Goal: Task Accomplishment & Management: Manage account settings

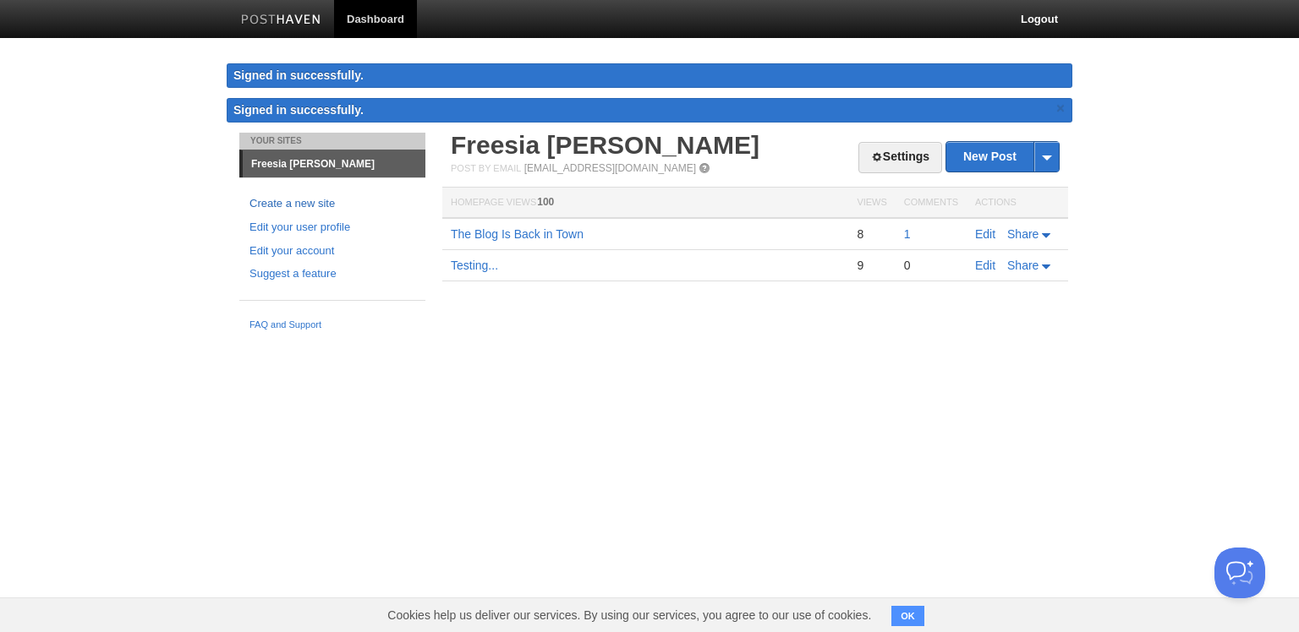
click at [317, 205] on link "Create a new site" at bounding box center [332, 204] width 166 height 18
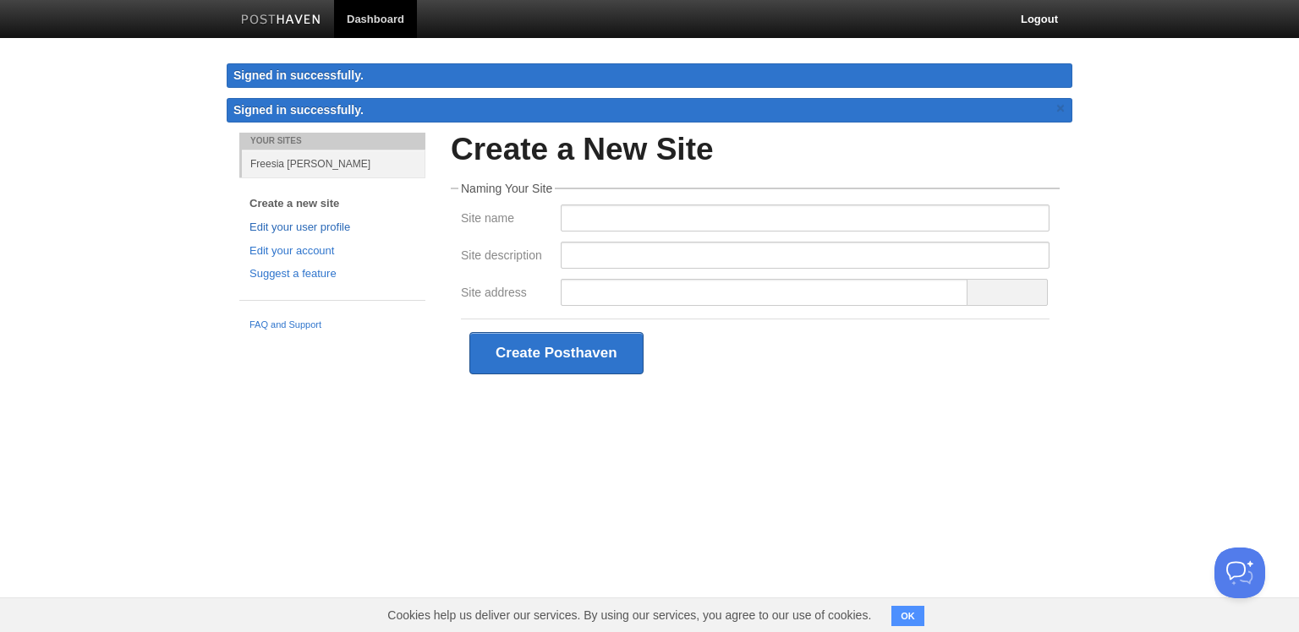
click at [342, 224] on link "Edit your user profile" at bounding box center [332, 228] width 166 height 18
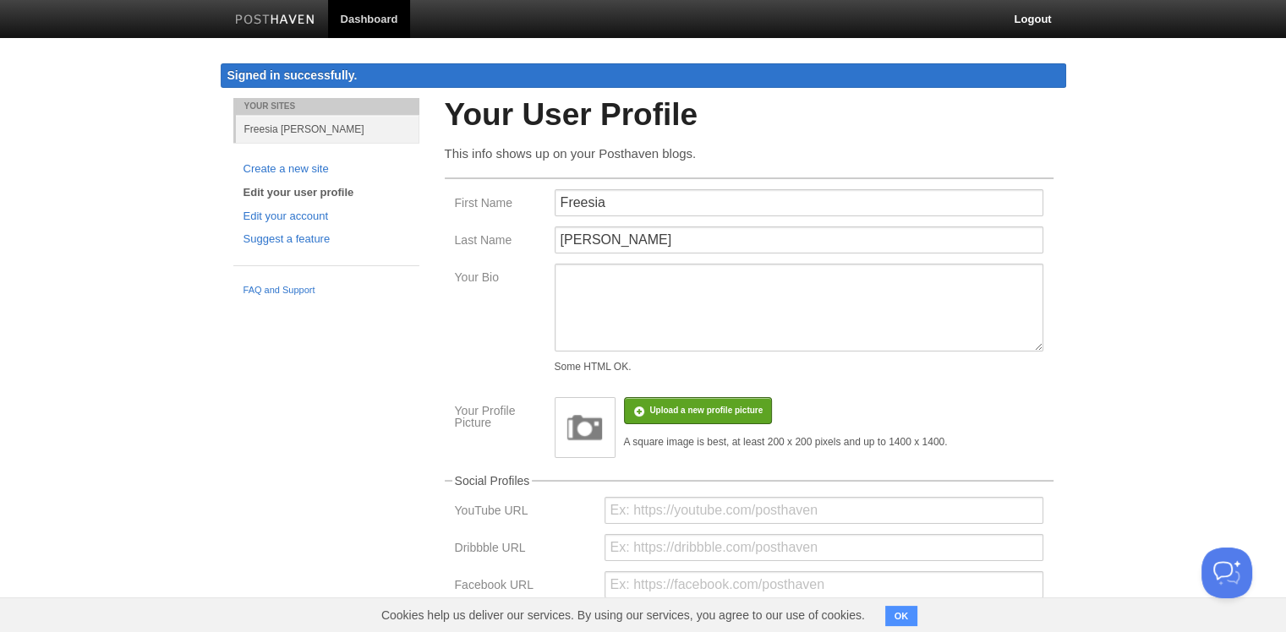
click at [382, 26] on link "Dashboard" at bounding box center [369, 19] width 83 height 38
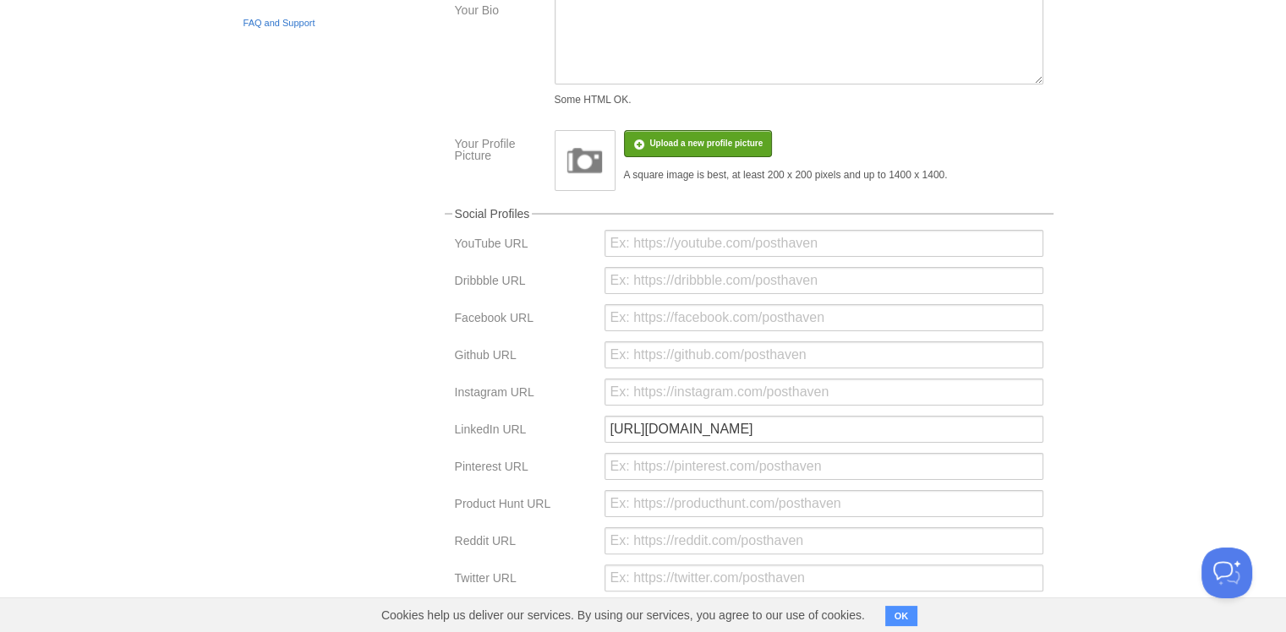
scroll to position [105, 0]
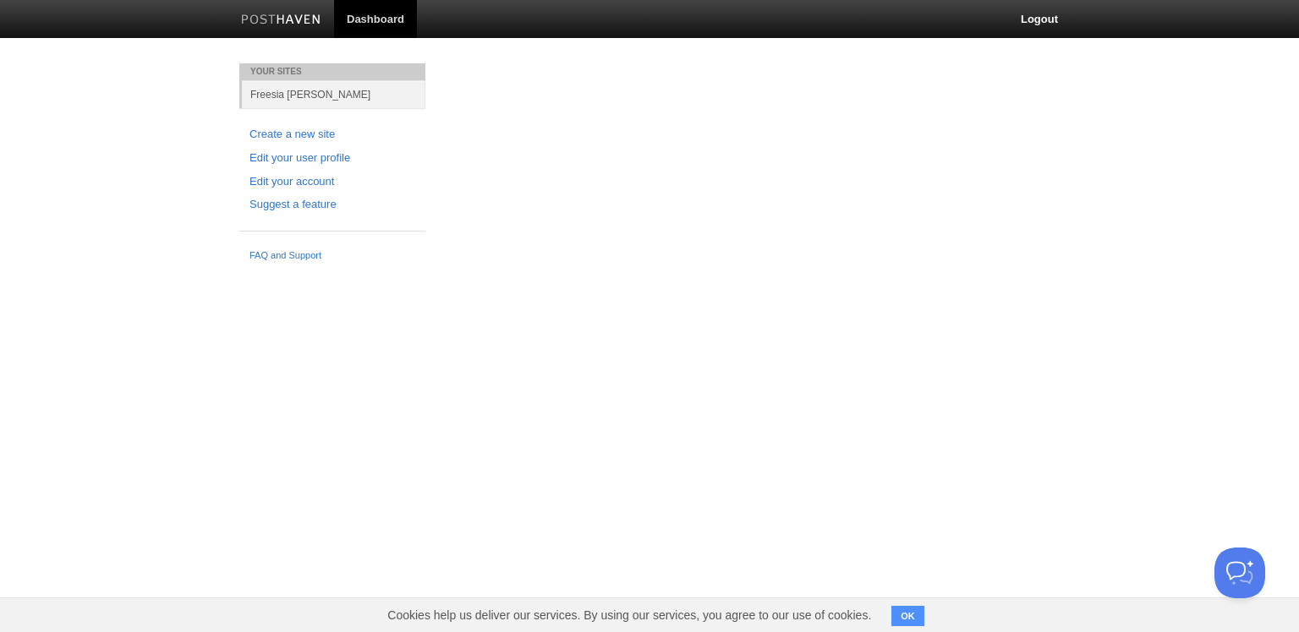
drag, startPoint x: 769, startPoint y: 166, endPoint x: 1097, endPoint y: 126, distance: 330.4
click at [1097, 126] on body "Dashboard Logout Your Sites Freesia [PERSON_NAME] Create a new site Edit your u…" at bounding box center [649, 135] width 1299 height 270
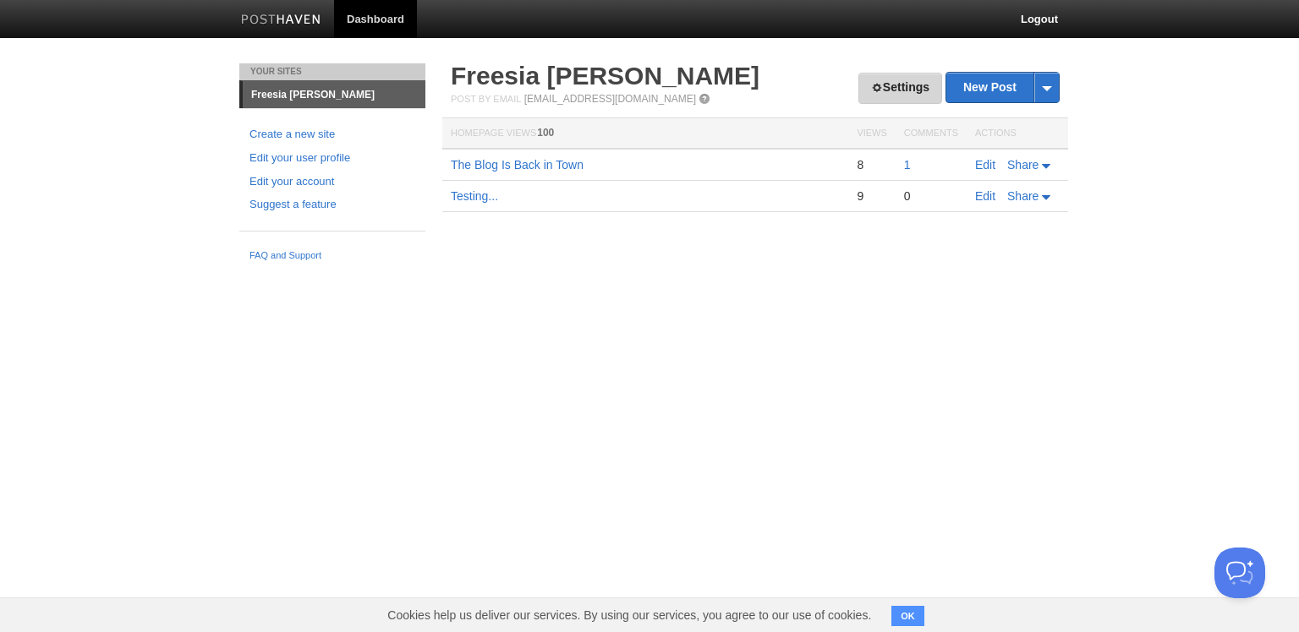
click at [910, 89] on link "Settings" at bounding box center [900, 88] width 84 height 31
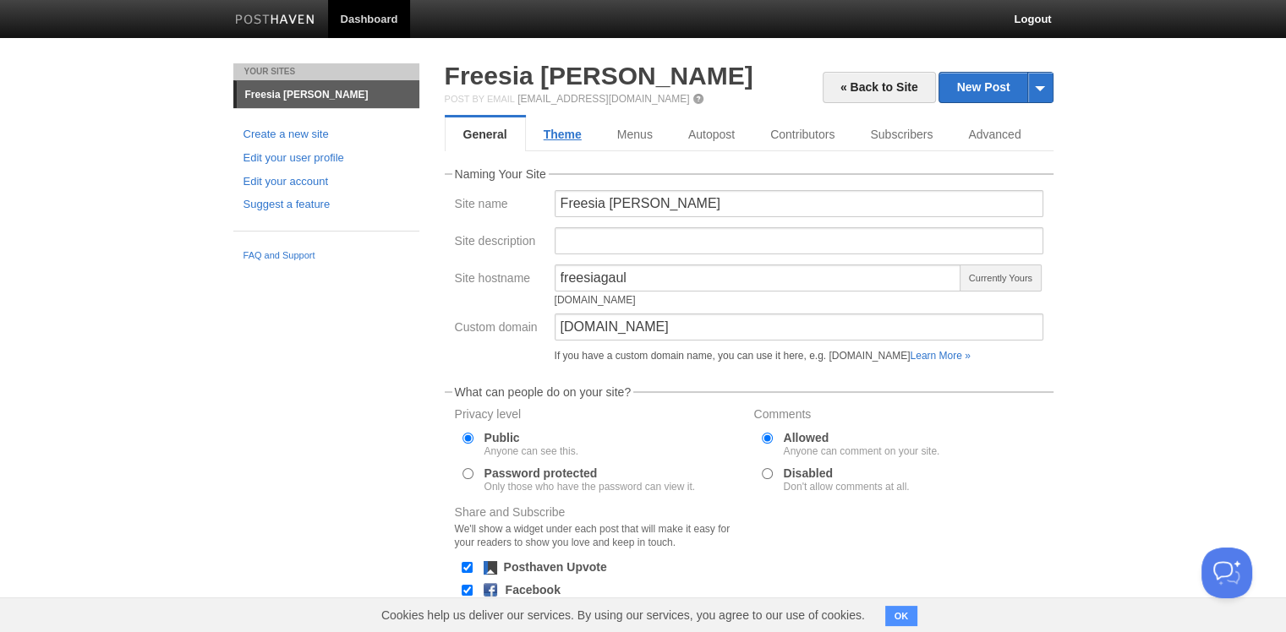
click at [558, 148] on link "Theme" at bounding box center [563, 135] width 74 height 34
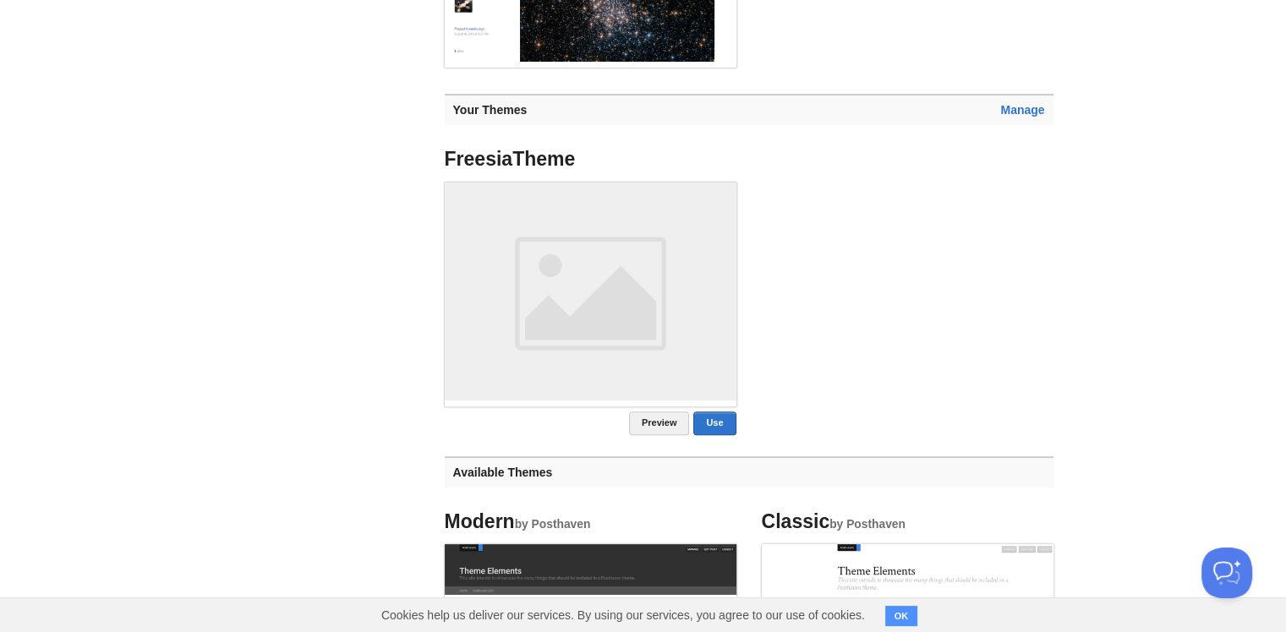
scroll to position [395, 0]
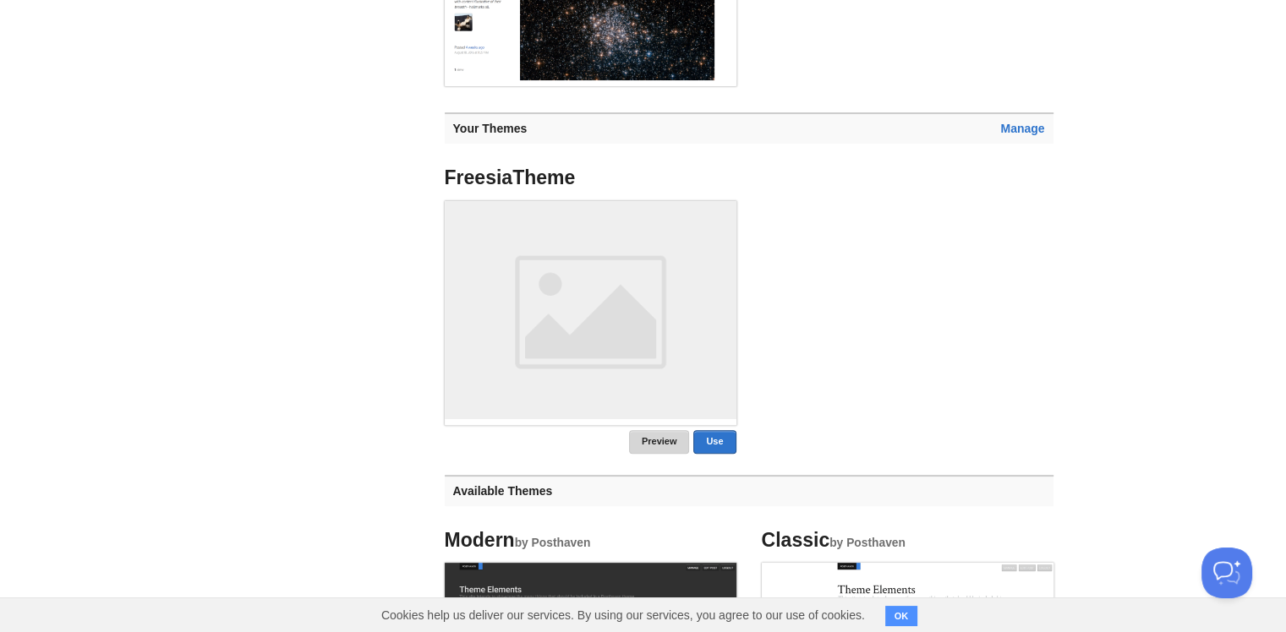
click at [650, 448] on link "Preview" at bounding box center [659, 442] width 61 height 24
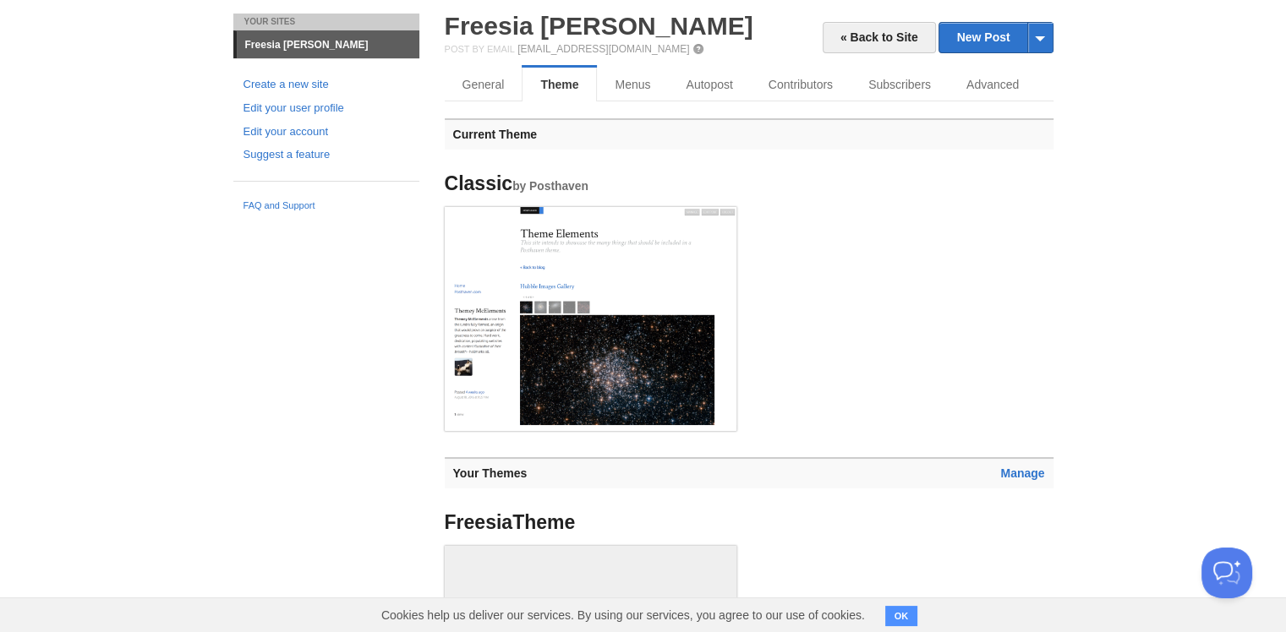
scroll to position [0, 0]
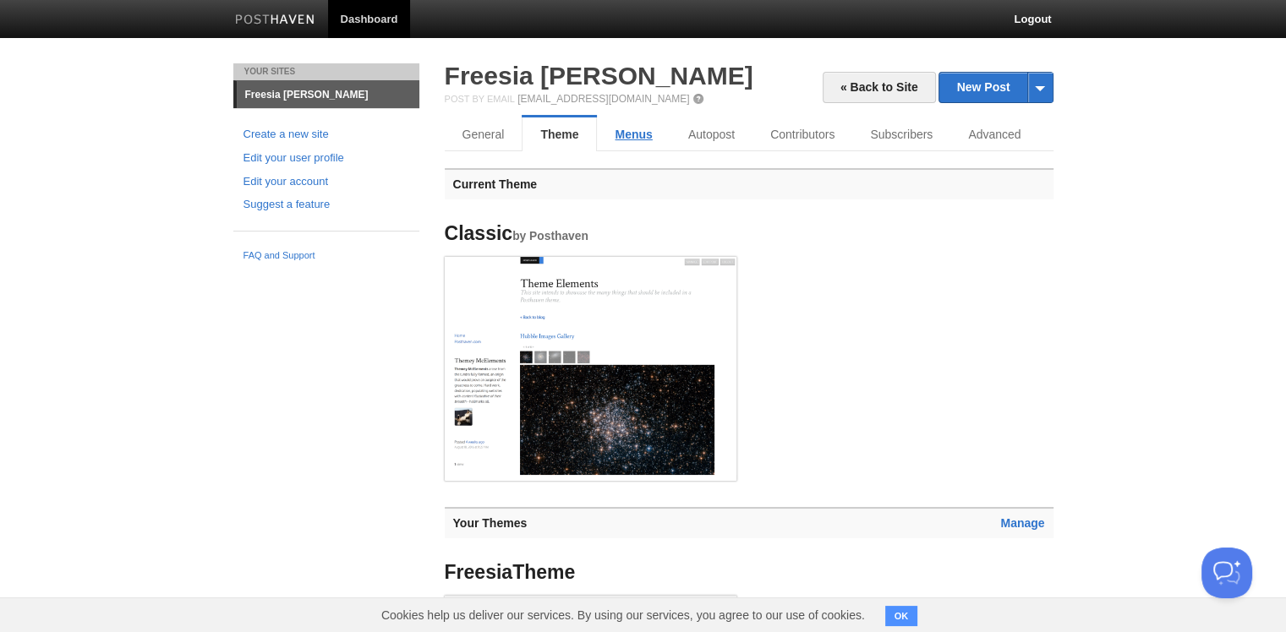
click at [611, 140] on link "Menus" at bounding box center [633, 135] width 73 height 34
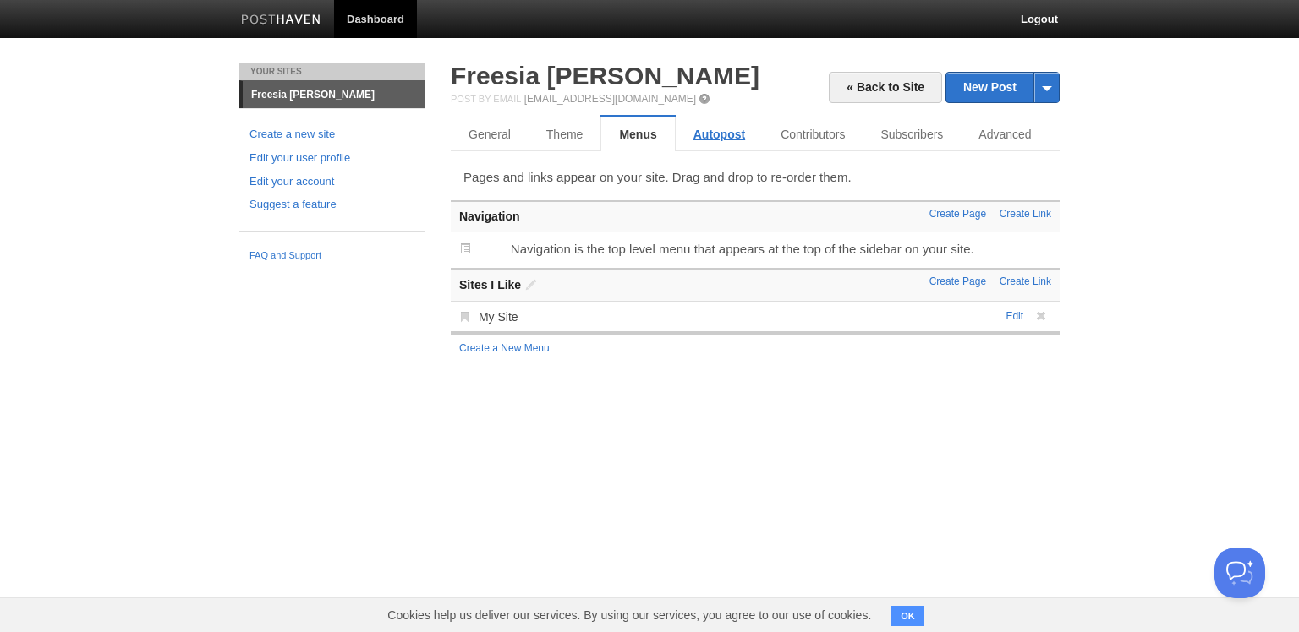
click at [724, 123] on link "Autopost" at bounding box center [719, 135] width 87 height 34
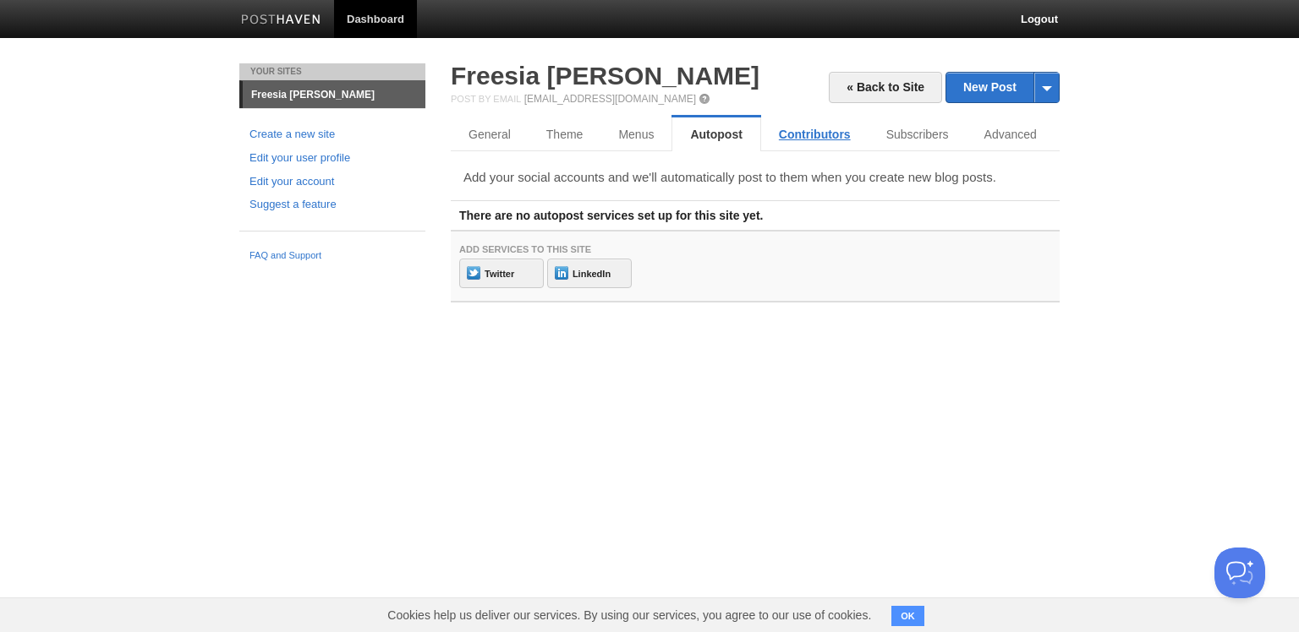
click at [809, 119] on link "Contributors" at bounding box center [814, 135] width 107 height 34
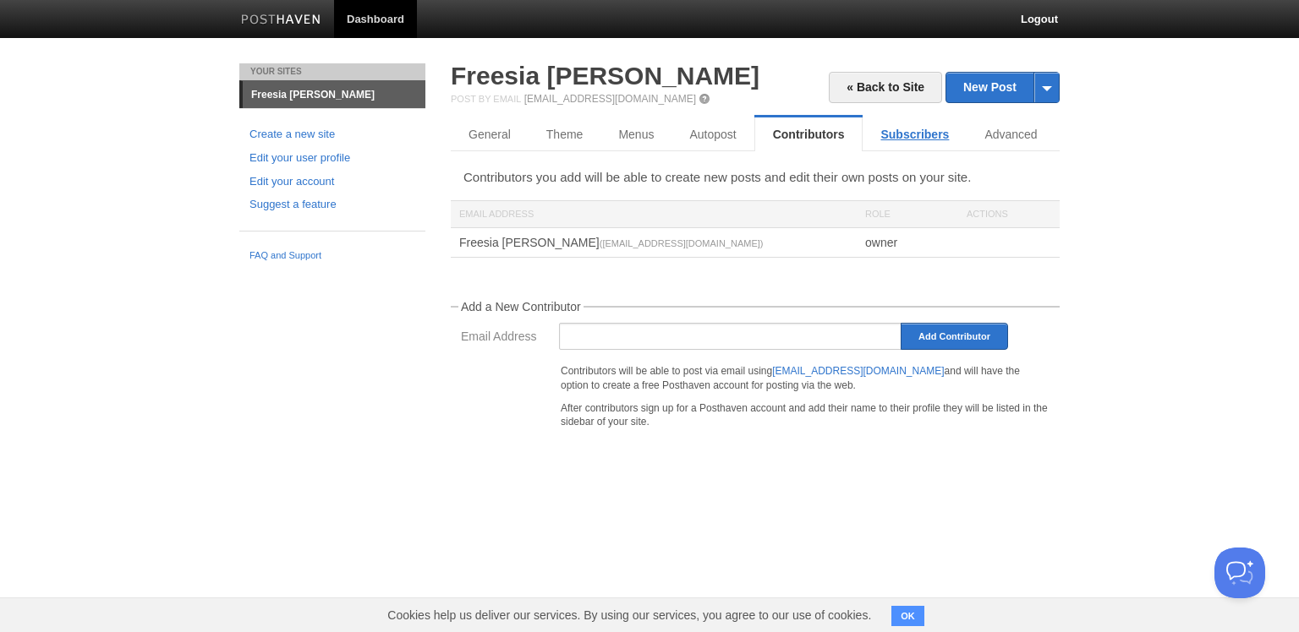
click at [891, 133] on link "Subscribers" at bounding box center [914, 135] width 104 height 34
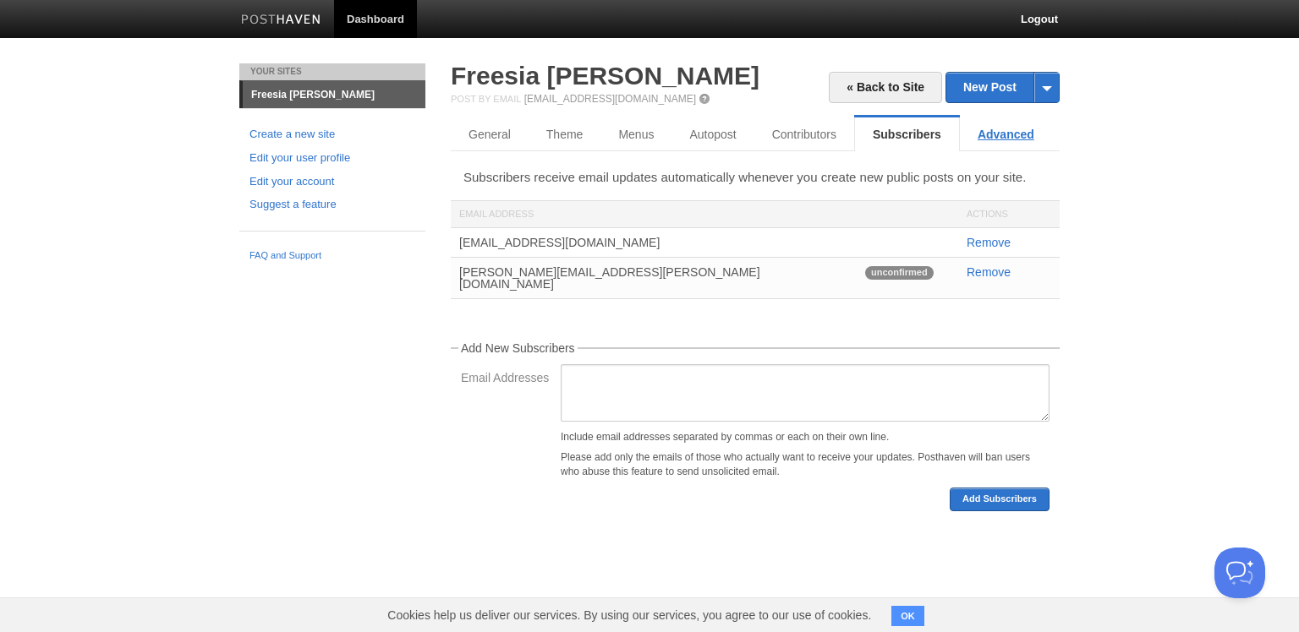
click at [984, 134] on link "Advanced" at bounding box center [1006, 135] width 92 height 34
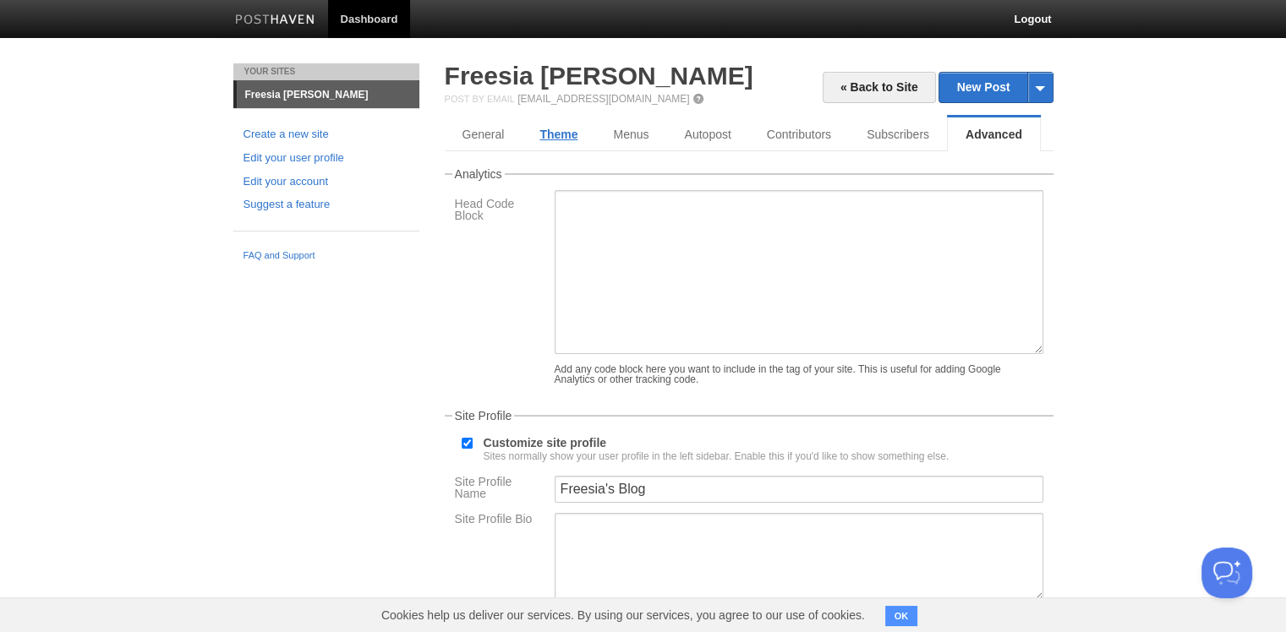
click at [544, 130] on link "Theme" at bounding box center [559, 135] width 74 height 34
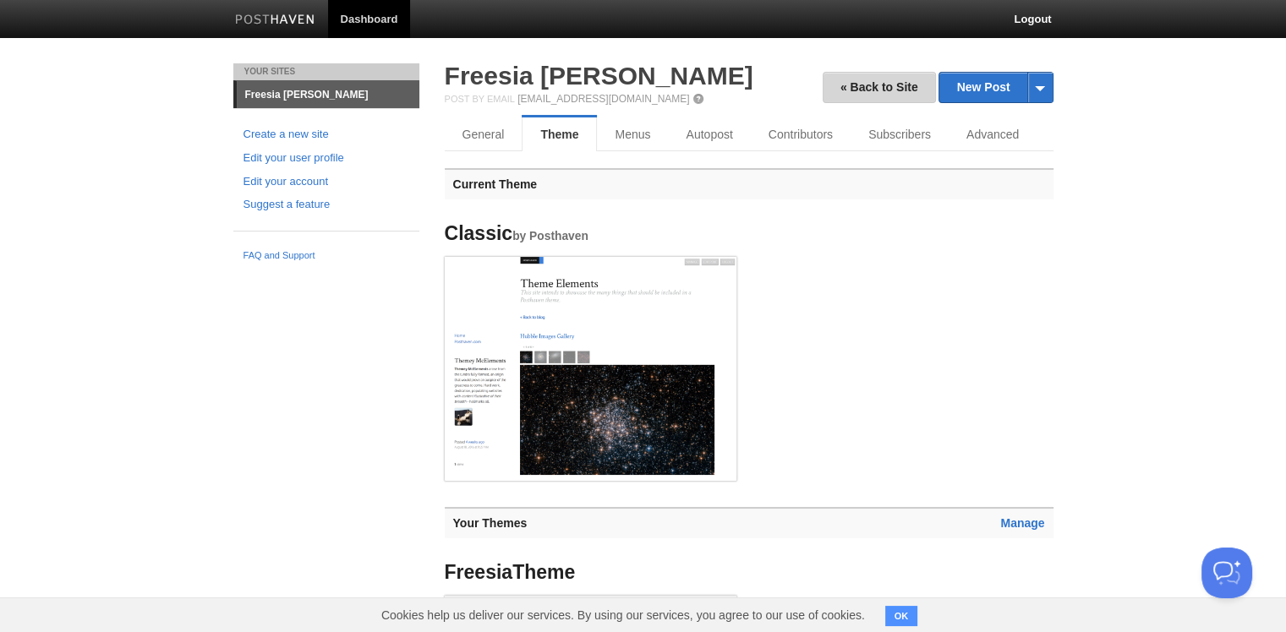
click at [893, 93] on link "« Back to Site" at bounding box center [879, 87] width 113 height 31
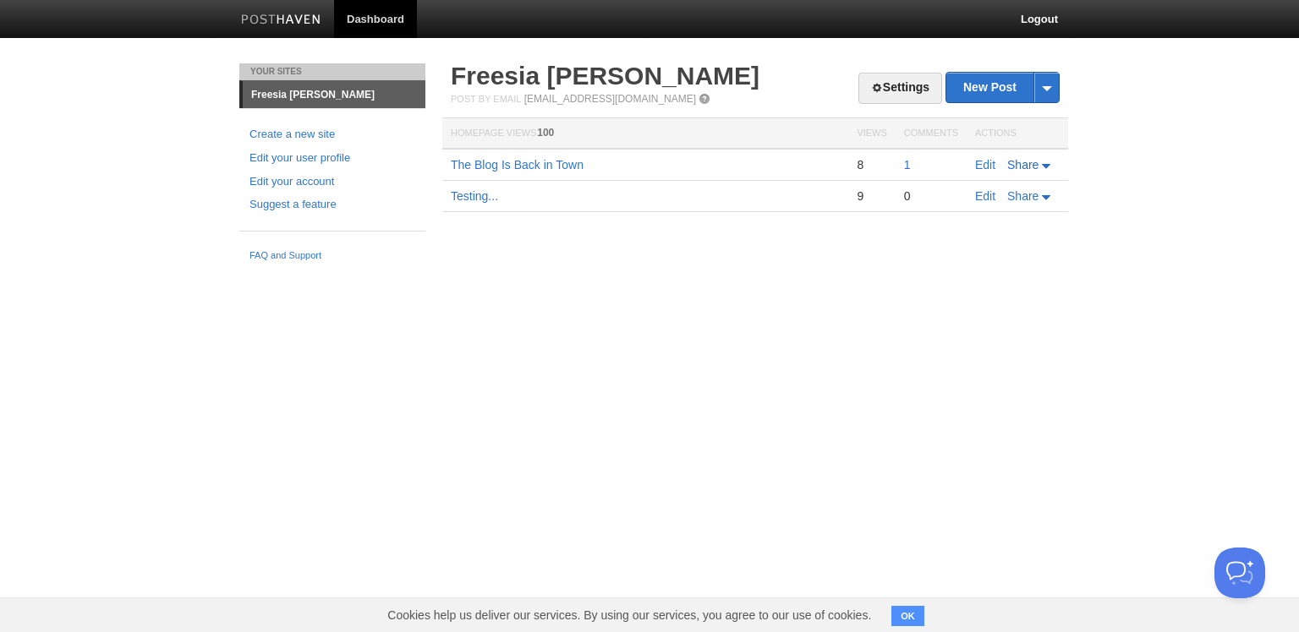
click at [1015, 166] on span "Share" at bounding box center [1022, 165] width 31 height 14
click at [994, 167] on link "Edit" at bounding box center [985, 165] width 20 height 14
